Goal: Information Seeking & Learning: Learn about a topic

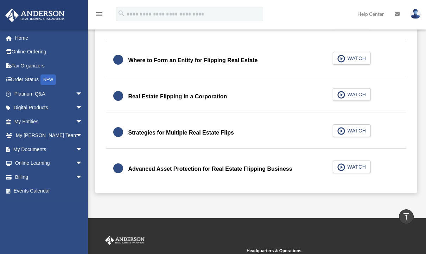
scroll to position [246, 0]
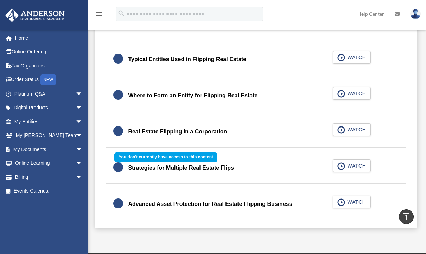
click at [353, 167] on div "Strategies for Multiple Real Estate Flips WATCH" at bounding box center [255, 168] width 315 height 31
click at [346, 168] on div "Strategies for Multiple Real Estate Flips WATCH" at bounding box center [255, 168] width 315 height 31
click at [342, 168] on div "Strategies for Multiple Real Estate Flips WATCH" at bounding box center [255, 168] width 315 height 31
click at [255, 172] on div "Strategies for Multiple Real Estate Flips WATCH" at bounding box center [255, 168] width 315 height 31
click at [244, 172] on div "Strategies for Multiple Real Estate Flips WATCH" at bounding box center [255, 168] width 315 height 31
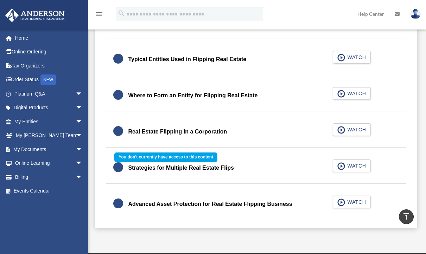
drag, startPoint x: 244, startPoint y: 171, endPoint x: 272, endPoint y: 170, distance: 28.2
click at [251, 171] on div "Strategies for Multiple Real Estate Flips WATCH" at bounding box center [255, 168] width 315 height 31
click at [335, 163] on div "Strategies for Multiple Real Estate Flips WATCH" at bounding box center [255, 168] width 315 height 31
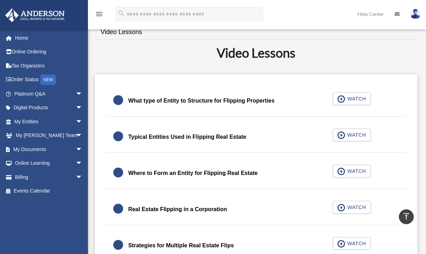
scroll to position [141, 0]
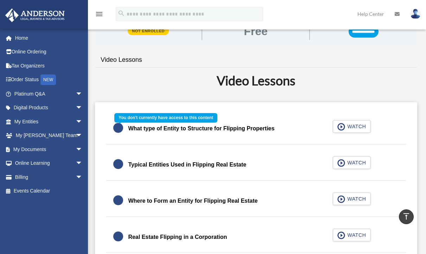
click at [354, 127] on div "What type of Entity to Structure for Flipping Properties WATCH" at bounding box center [255, 128] width 315 height 31
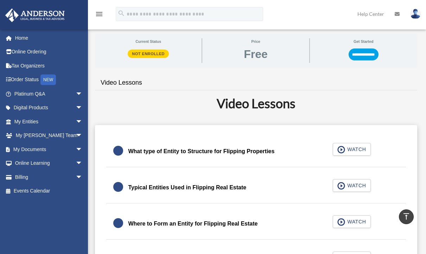
scroll to position [106, 0]
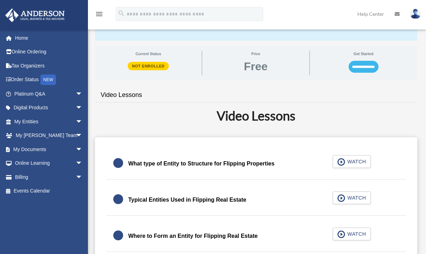
click at [361, 66] on input "**********" at bounding box center [364, 67] width 30 height 12
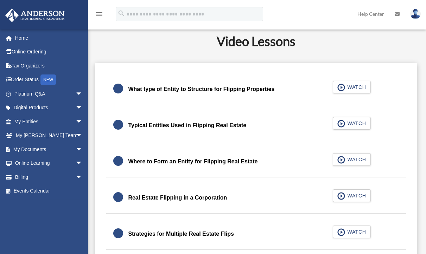
scroll to position [153, 0]
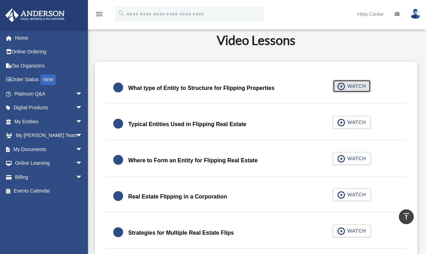
click at [356, 86] on span "WATCH" at bounding box center [355, 86] width 21 height 7
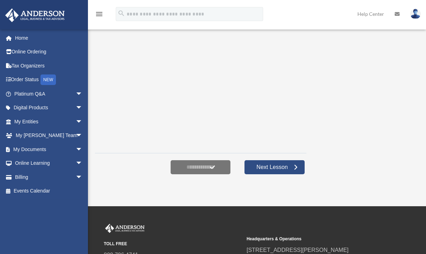
scroll to position [117, 0]
